Goal: Use online tool/utility: Utilize a website feature to perform a specific function

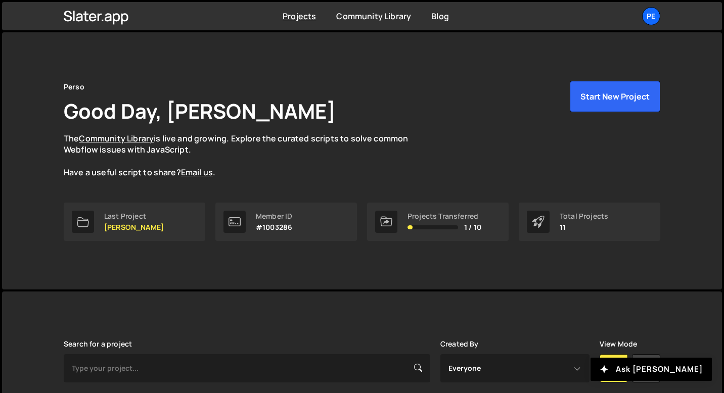
click at [235, 144] on p "The Community Library is live and growing. Explore the curated scripts to solve…" at bounding box center [246, 156] width 364 height 46
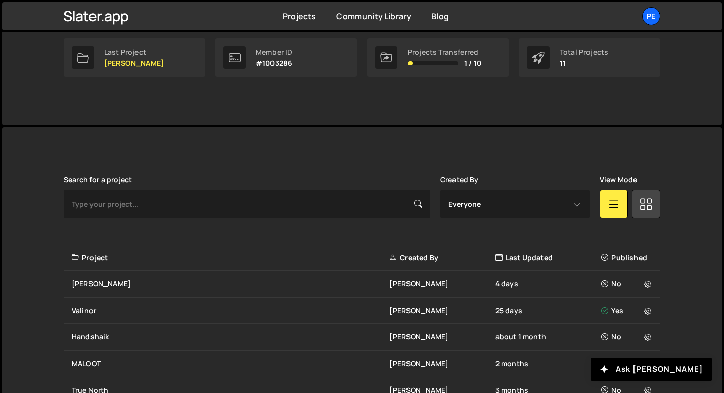
scroll to position [220, 0]
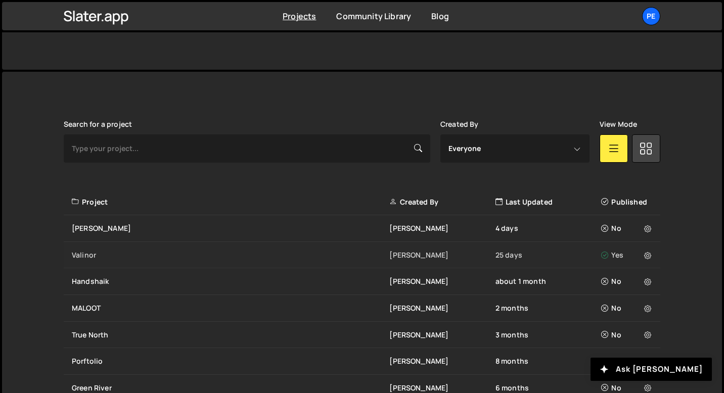
click at [81, 251] on div "Valinor" at bounding box center [231, 255] width 318 height 10
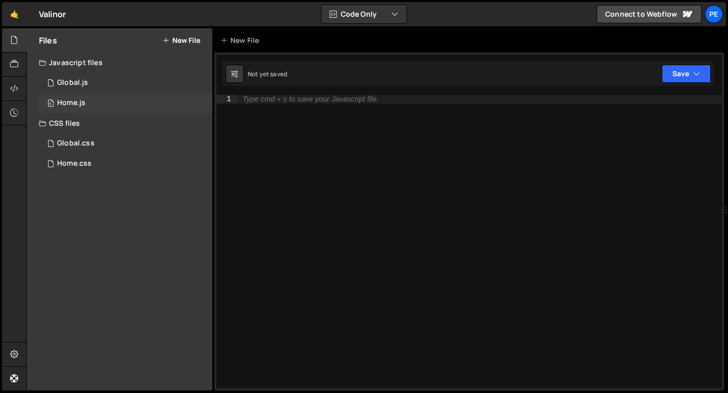
click at [75, 97] on div "0 Home.js 0" at bounding box center [125, 103] width 173 height 20
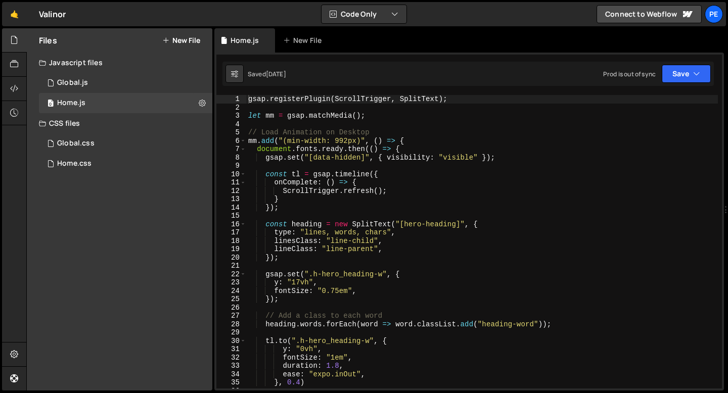
type textarea "gsap.set("[data-hidden]", { visibility: "visible" });"
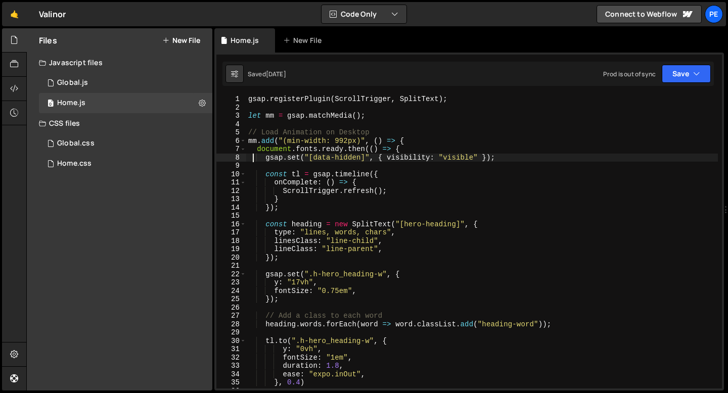
click at [252, 161] on div "gsap . registerPlugin ( ScrollTrigger , SplitText ) ; let mm = gsap . matchMedi…" at bounding box center [482, 250] width 472 height 311
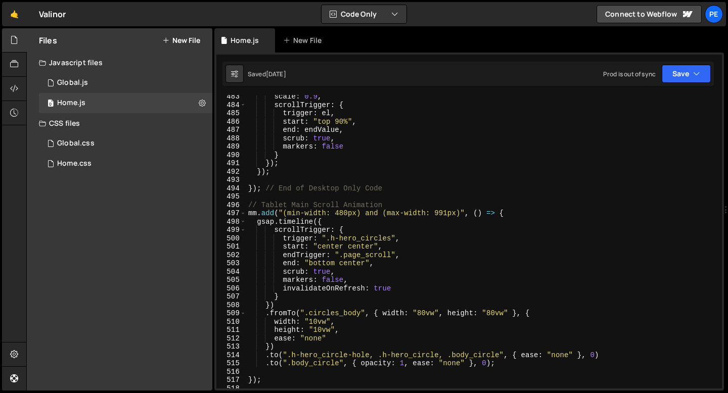
scroll to position [4028, 0]
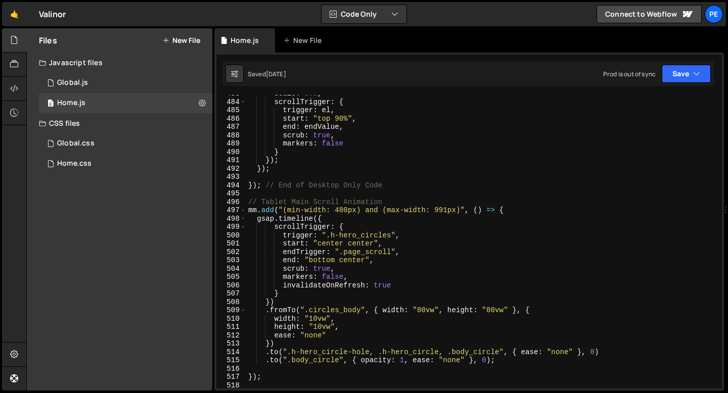
click at [254, 193] on div "scale : 0.9 , scrollTrigger : { trigger : el , start : "top 90%" , end : endVal…" at bounding box center [482, 245] width 472 height 311
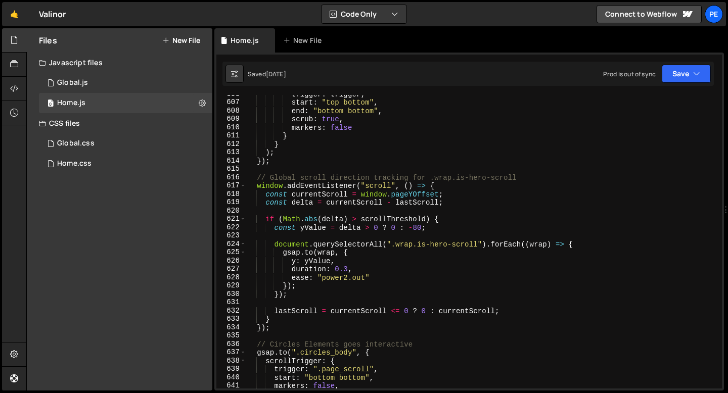
scroll to position [5054, 0]
click at [255, 175] on div "trigger : trigger , start : "top bottom" , end : "bottom bottom" , scrub : true…" at bounding box center [482, 245] width 472 height 311
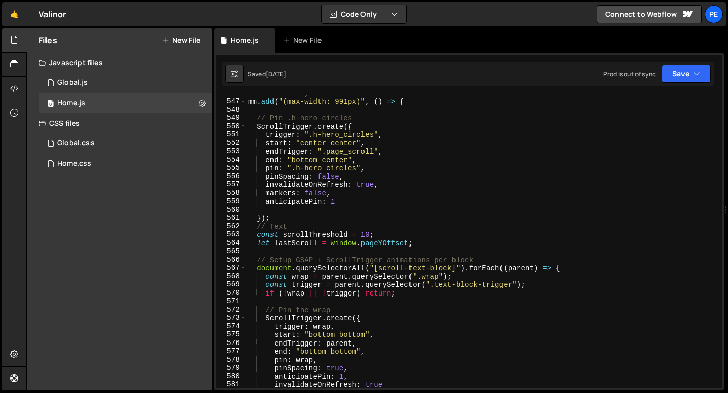
scroll to position [4514, 0]
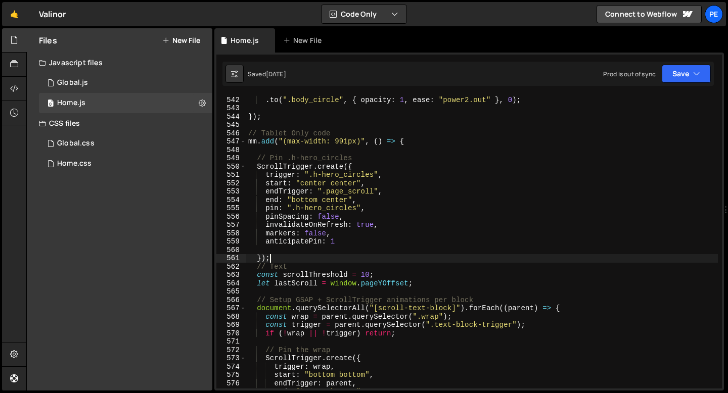
click at [274, 257] on div "}) . to ( ".body_circle" , { opacity : 1 , ease : "power2.out" } , 0 ) ; }) ; /…" at bounding box center [482, 242] width 472 height 311
type textarea "});"
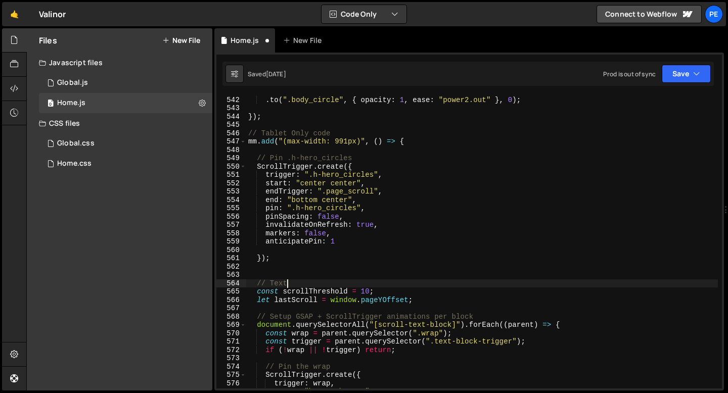
click at [289, 283] on div "}) . to ( ".body_circle" , { opacity : 1 , ease : "power2.out" } , 0 ) ; }) ; /…" at bounding box center [482, 242] width 472 height 311
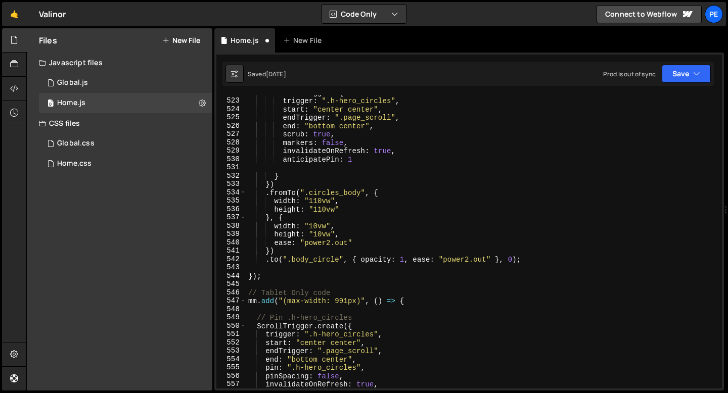
scroll to position [4344, 0]
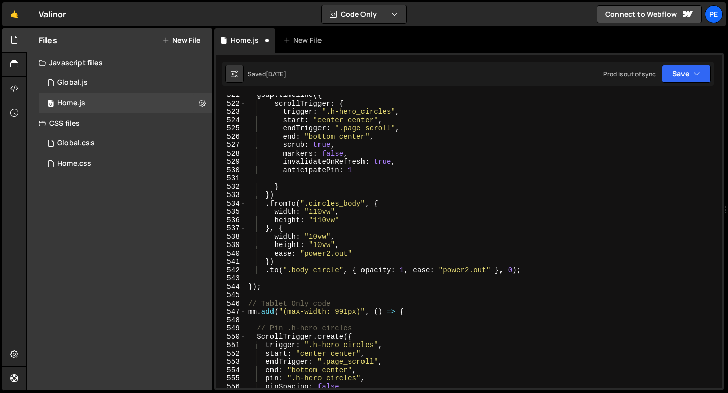
click at [405, 218] on div "gsap . timeline ({ scrollTrigger : { trigger : ".h-hero_circles" , start : "cen…" at bounding box center [482, 246] width 472 height 311
type textarea "height: "110vw""
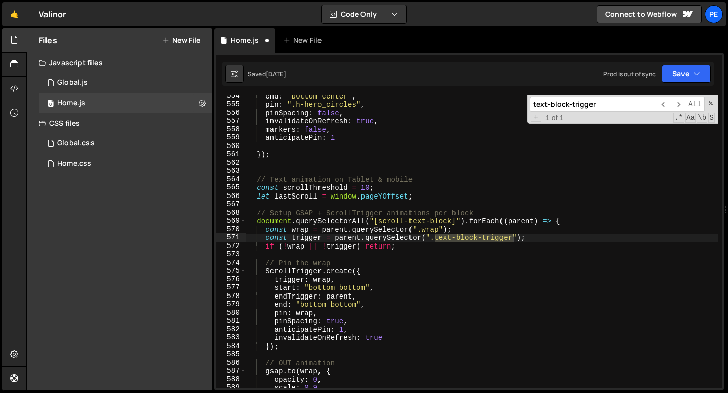
scroll to position [4618, 0]
type input "text-block-trigger"
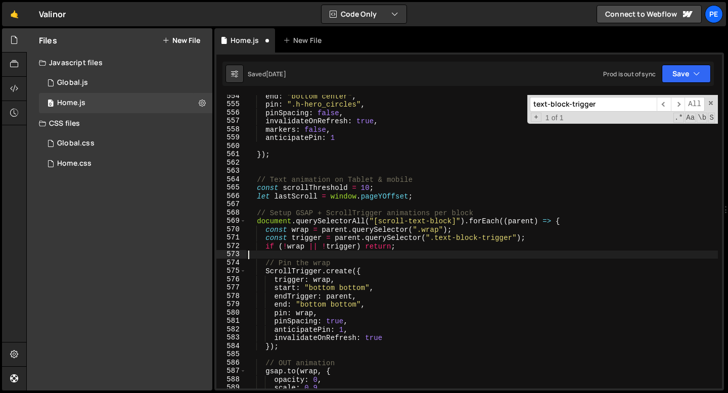
scroll to position [0, 0]
click at [412, 253] on div "end : "bottom center" , pin : ".h-hero_circles" , pinSpacing : false , invalida…" at bounding box center [482, 247] width 472 height 311
click at [714, 103] on span at bounding box center [711, 103] width 7 height 7
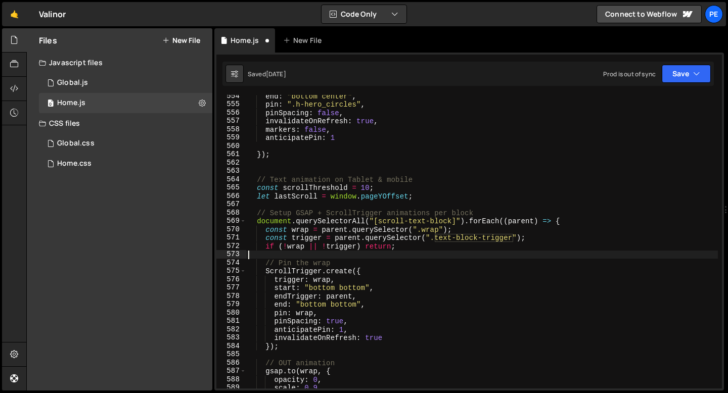
click at [301, 162] on div "end : "bottom center" , pin : ".h-hero_circles" , pinSpacing : false , invalida…" at bounding box center [482, 247] width 472 height 311
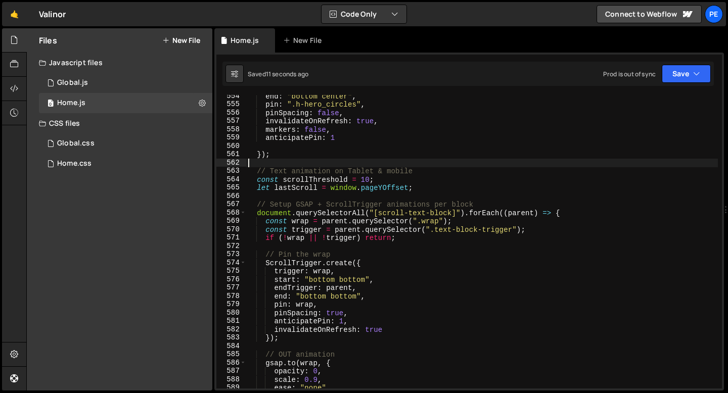
click at [252, 170] on div "end : "bottom center" , pin : ".h-hero_circles" , pinSpacing : false , invalida…" at bounding box center [482, 247] width 472 height 311
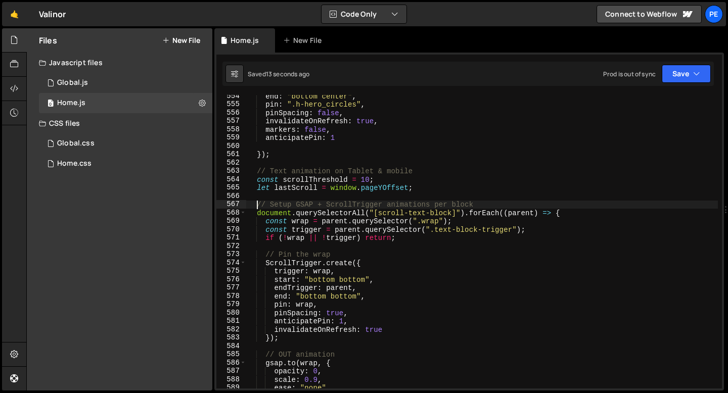
click at [256, 208] on div "end : "bottom center" , pin : ".h-hero_circles" , pinSpacing : false , invalida…" at bounding box center [482, 247] width 472 height 311
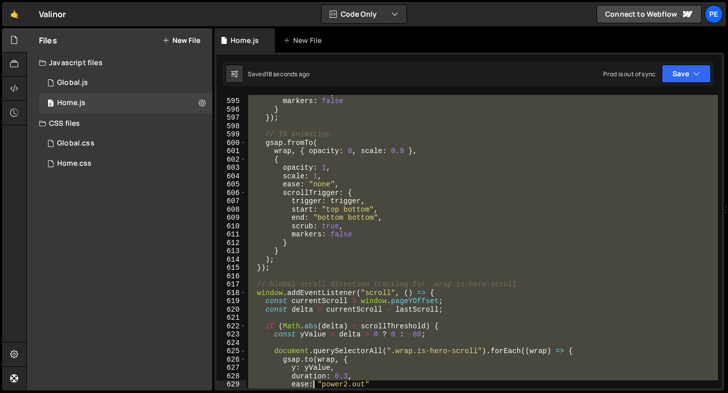
scroll to position [4972, 0]
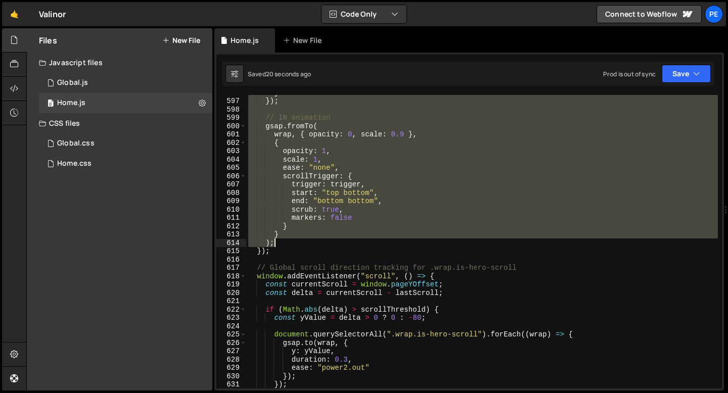
drag, startPoint x: 256, startPoint y: 208, endPoint x: 310, endPoint y: 247, distance: 66.7
click at [310, 247] on div "} }) ; // IN animation gsap . fromTo ( wrap , { opacity : 0 , scale : 0.9 } , {…" at bounding box center [482, 244] width 472 height 311
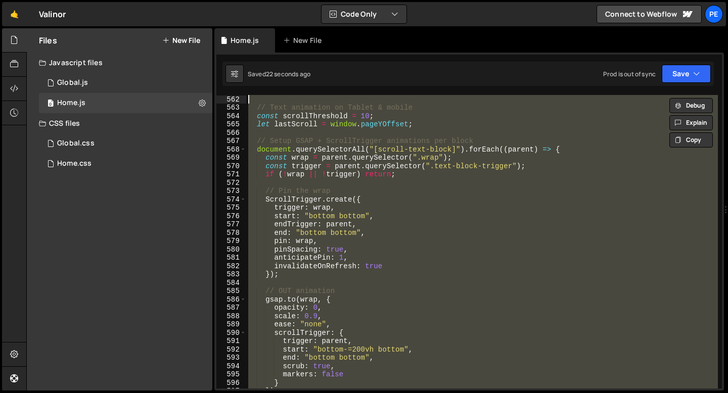
scroll to position [4681, 0]
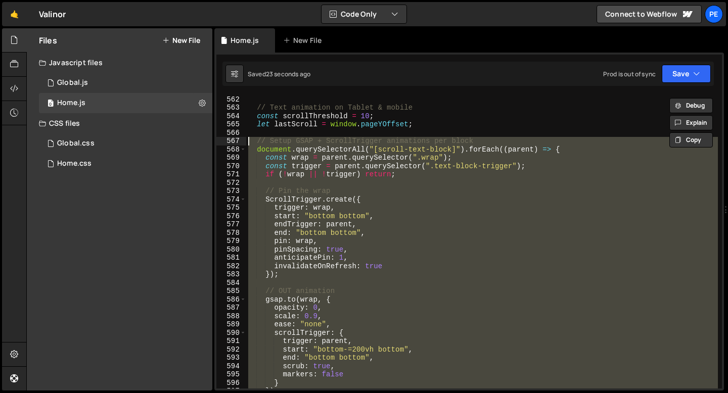
drag, startPoint x: 282, startPoint y: 252, endPoint x: 234, endPoint y: 143, distance: 119.6
click at [234, 143] on div "} ); 562 563 564 565 566 567 568 569 570 571 572 573 574 575 576 577 578 579 58…" at bounding box center [469, 242] width 506 height 294
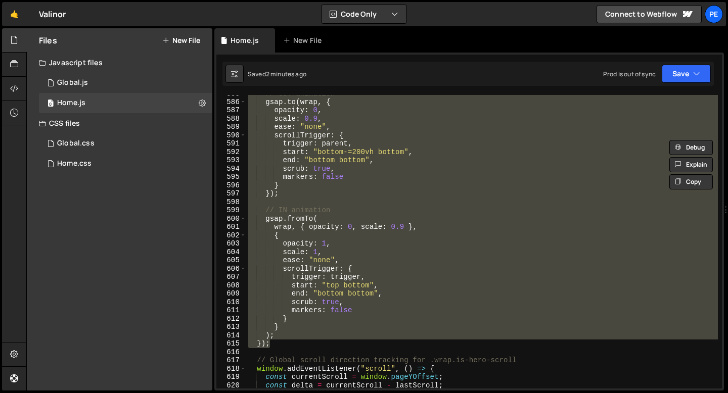
scroll to position [4902, 0]
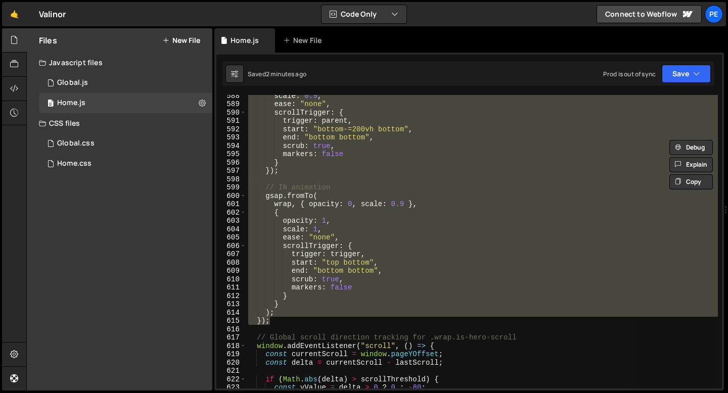
click at [285, 313] on div "scale : 0.9 , ease : "none" , scrollTrigger : { trigger : parent , start : "bot…" at bounding box center [482, 242] width 472 height 294
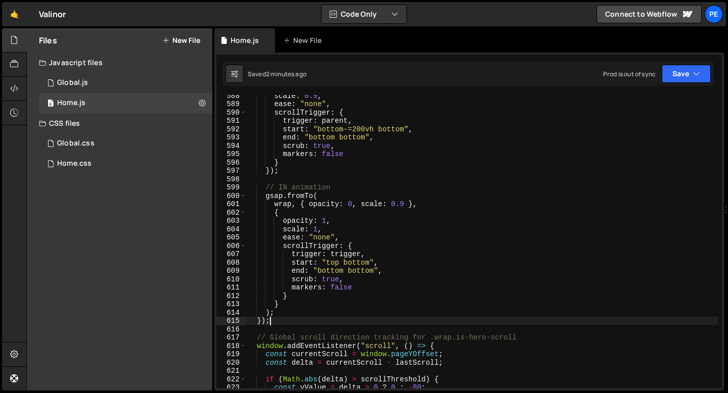
click at [277, 321] on div "scale : 0.9 , ease : "none" , scrollTrigger : { trigger : parent , start : "bot…" at bounding box center [482, 247] width 472 height 311
type textarea "});"
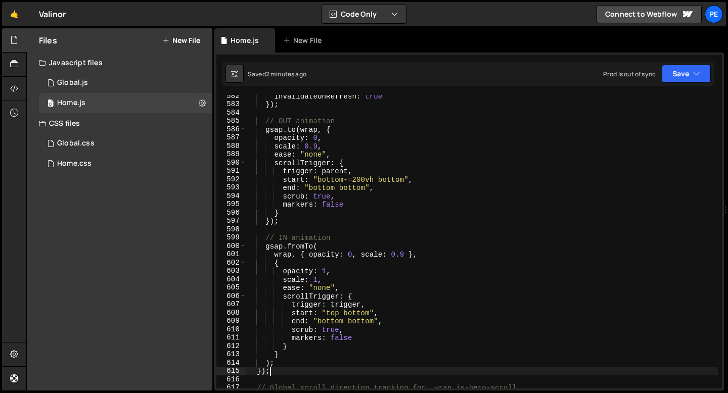
scroll to position [4900, 0]
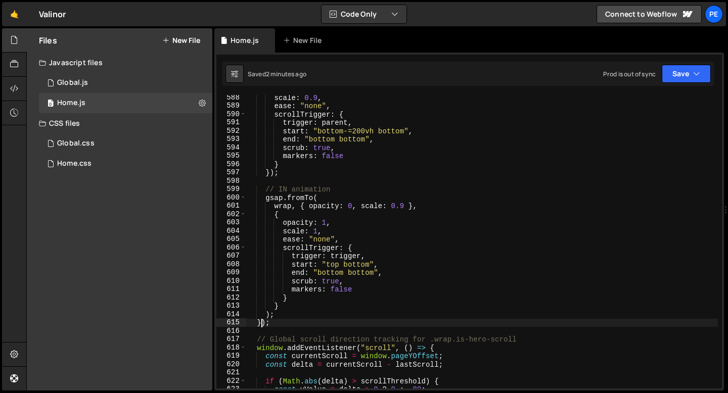
click at [261, 323] on div "scale : 0.9 , ease : "none" , scrollTrigger : { trigger : parent , start : "bot…" at bounding box center [482, 249] width 472 height 311
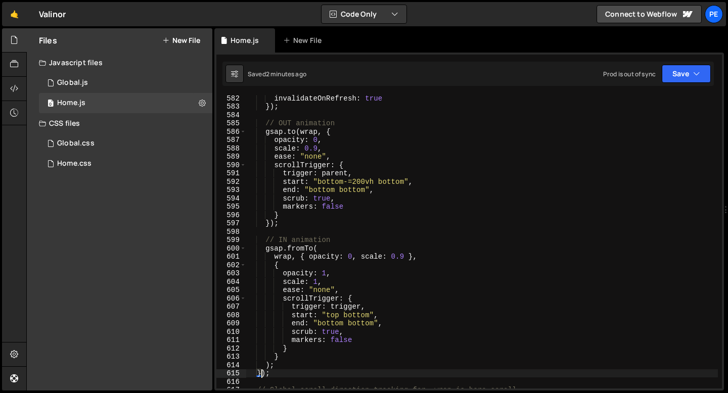
scroll to position [4936, 0]
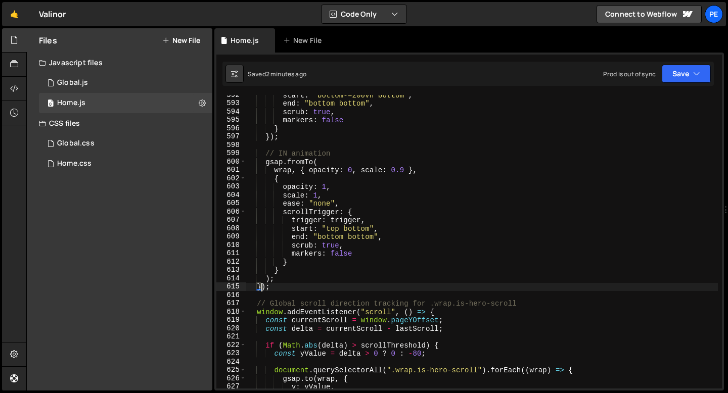
click at [281, 289] on div "start : "bottom-=200vh bottom" , end : "bottom bottom" , scrub : true , markers…" at bounding box center [482, 246] width 472 height 311
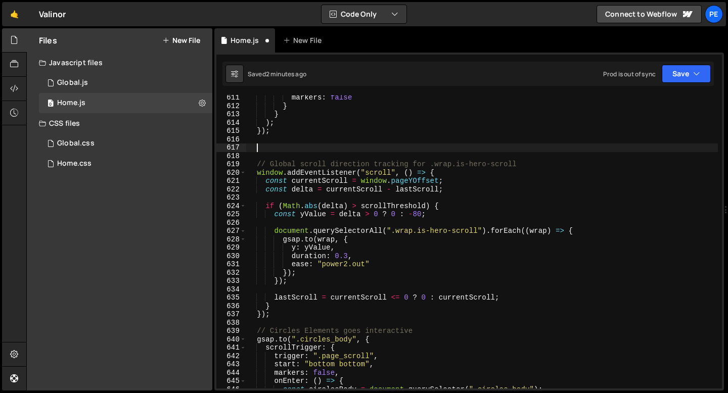
scroll to position [5138, 0]
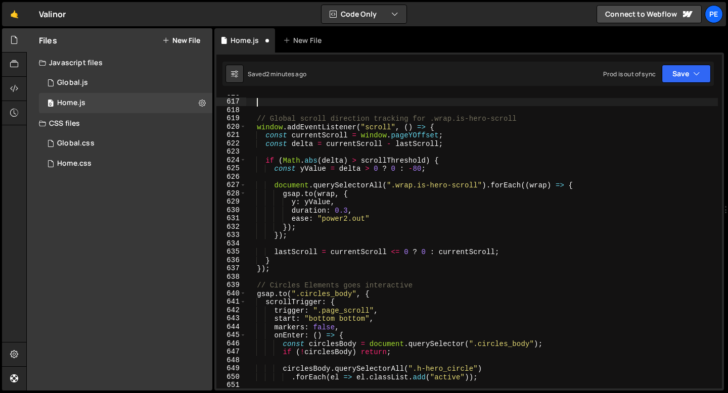
paste textarea "}"
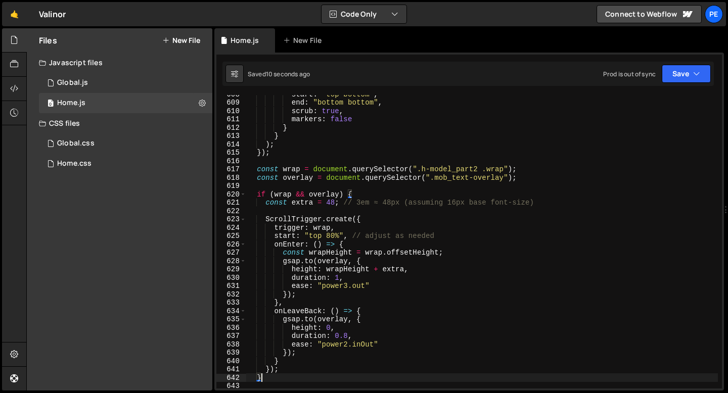
scroll to position [5071, 0]
click at [362, 345] on div "start : "top bottom" , end : "bottom bottom" , scrub : true , markers : false }…" at bounding box center [482, 245] width 472 height 311
click at [362, 344] on div "start : "top bottom" , end : "bottom bottom" , scrub : true , markers : false }…" at bounding box center [482, 245] width 472 height 311
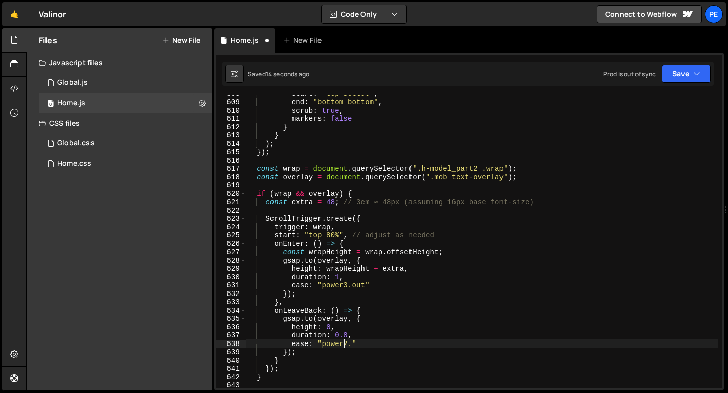
click at [345, 343] on div "start : "top bottom" , end : "bottom bottom" , scrub : true , markers : false }…" at bounding box center [482, 245] width 472 height 311
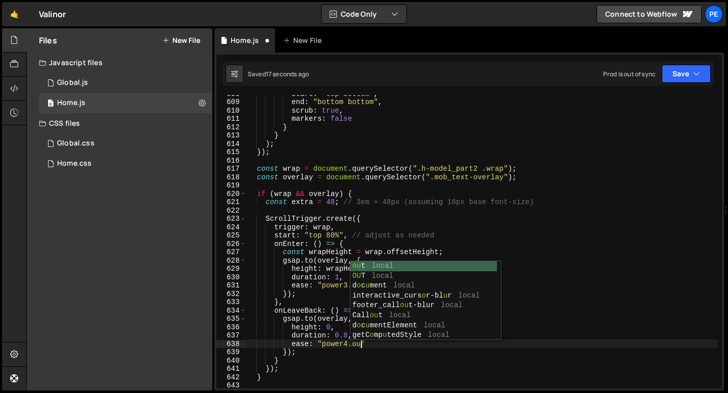
scroll to position [0, 8]
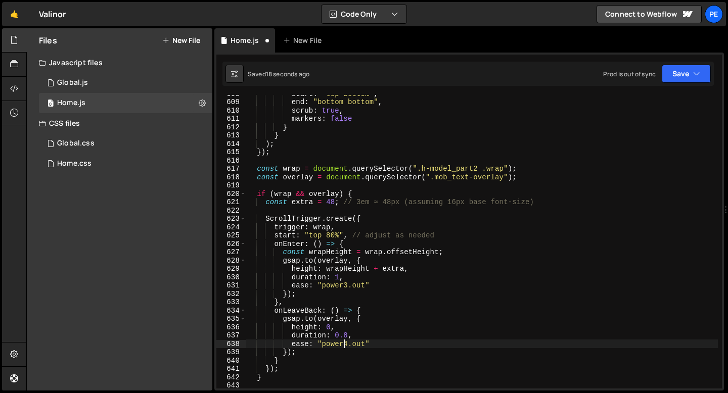
click at [342, 342] on div "start : "top bottom" , end : "bottom bottom" , scrub : true , markers : false }…" at bounding box center [482, 245] width 472 height 311
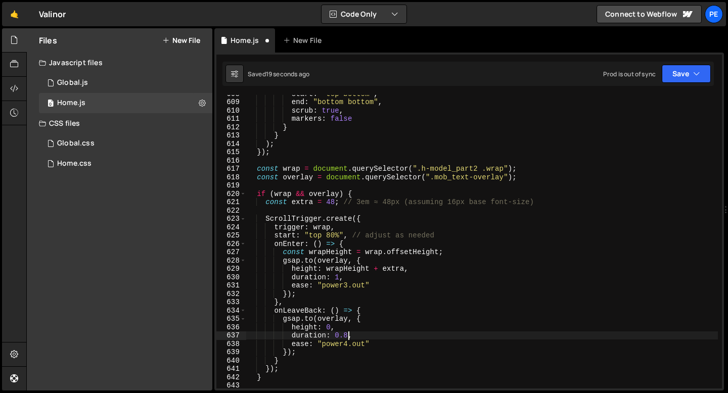
click at [348, 335] on div "start : "top bottom" , end : "bottom bottom" , scrub : true , markers : false }…" at bounding box center [482, 245] width 472 height 311
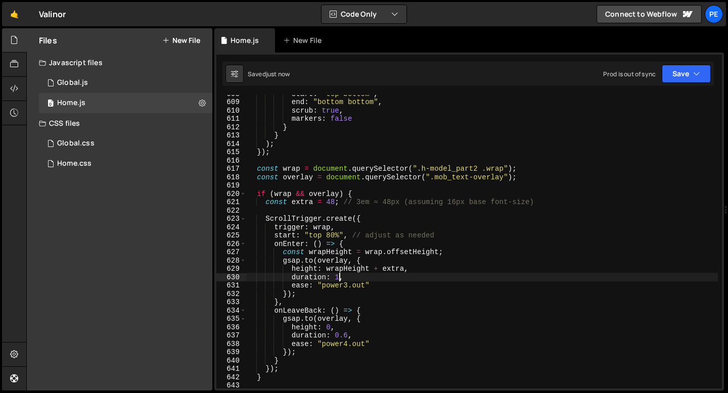
click at [339, 275] on div "start : "top bottom" , end : "bottom bottom" , scrub : true , markers : false }…" at bounding box center [482, 245] width 472 height 311
click at [327, 287] on div "start : "top bottom" , end : "bottom bottom" , scrub : true , markers : false }…" at bounding box center [482, 245] width 472 height 311
click at [347, 283] on div "start : "top bottom" , end : "bottom bottom" , scrub : true , markers : false }…" at bounding box center [482, 245] width 472 height 311
click at [307, 297] on div "start : "top bottom" , end : "bottom bottom" , scrub : true , markers : false }…" at bounding box center [482, 245] width 472 height 311
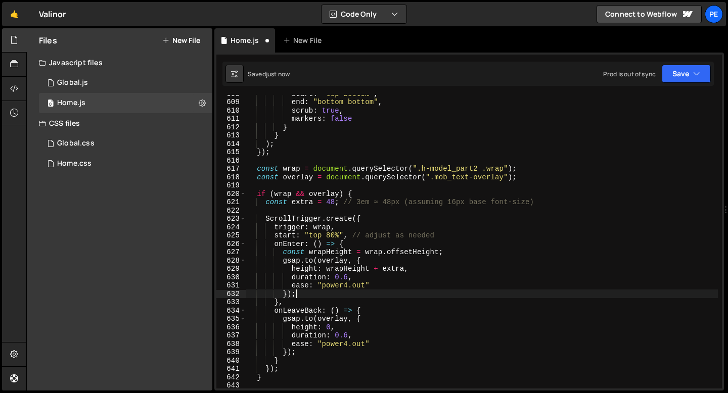
scroll to position [0, 3]
click at [346, 226] on div "start : "top bottom" , end : "bottom bottom" , scrub : true , markers : false }…" at bounding box center [482, 245] width 472 height 311
type textarea "trigger: wrap,"
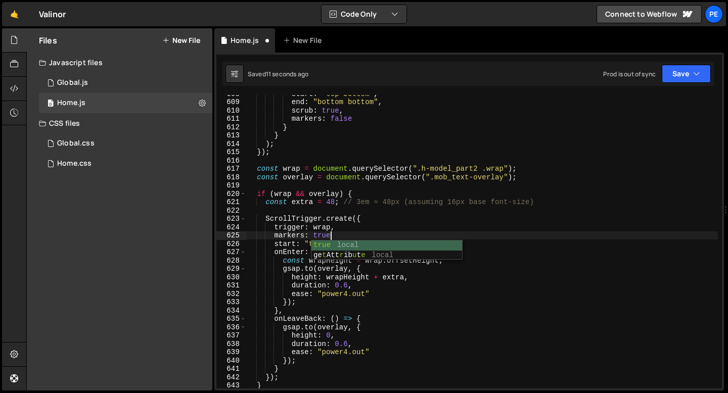
scroll to position [0, 6]
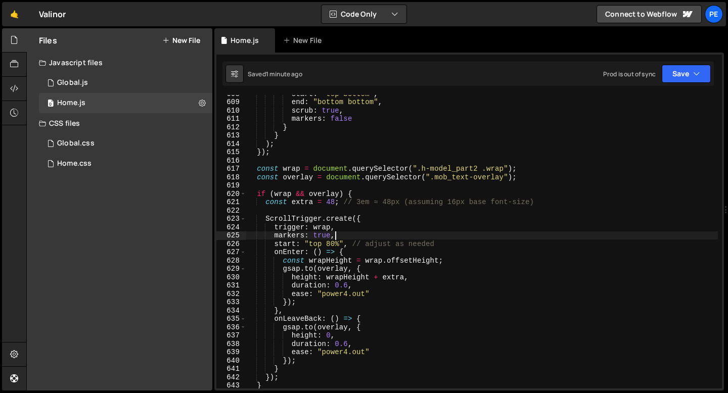
click at [323, 233] on div "start : "top bottom" , end : "bottom bottom" , scrub : true , markers : false }…" at bounding box center [482, 245] width 472 height 311
type textarea "markers: false,"
